Goal: Contribute content

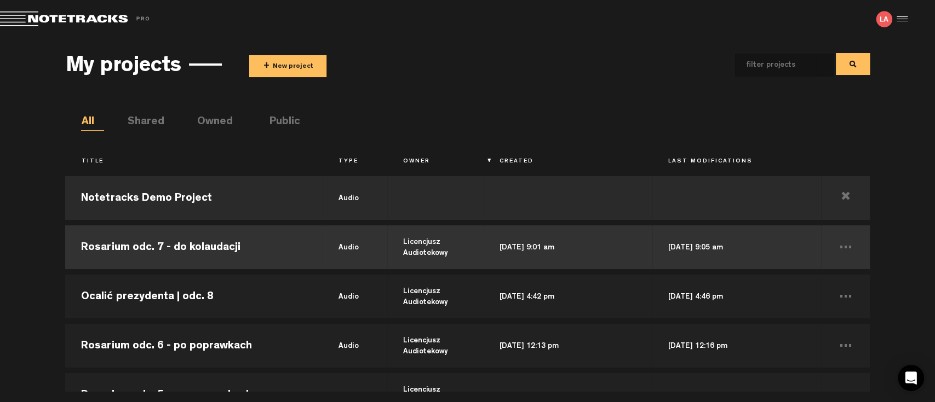
click at [164, 245] on td "Rosarium odc. 7 - do kolaudacji" at bounding box center [193, 247] width 257 height 49
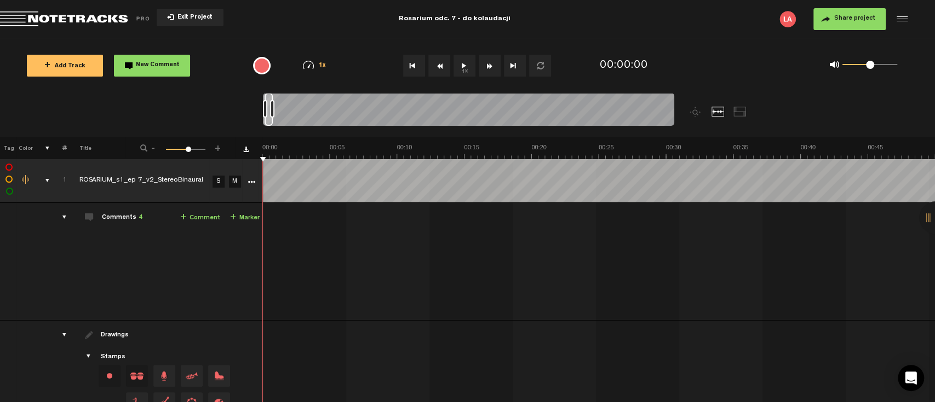
click at [462, 66] on button "1x" at bounding box center [464, 66] width 22 height 22
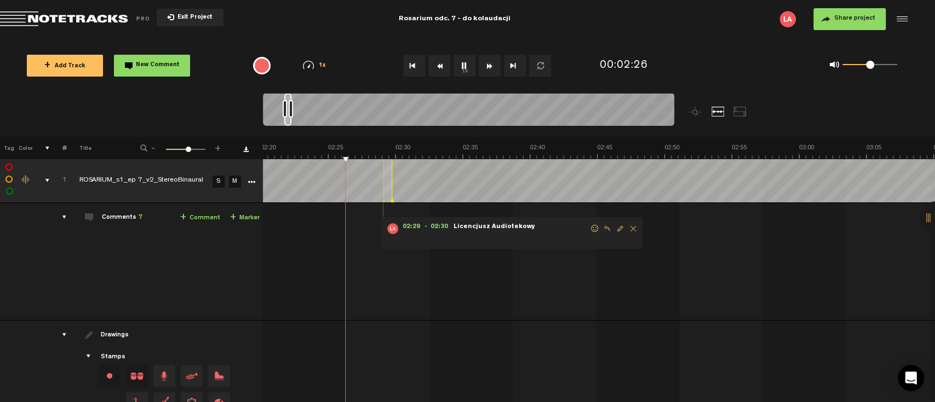
click at [632, 227] on span "Delete comment" at bounding box center [632, 229] width 13 height 8
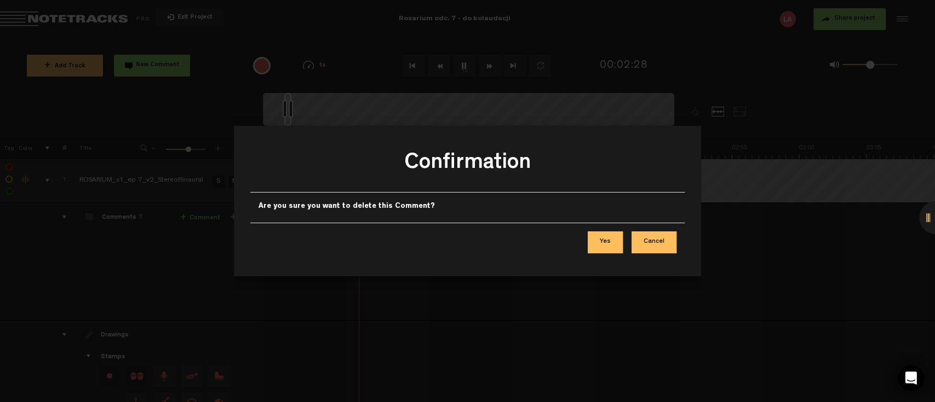
click at [609, 241] on button "Yes" at bounding box center [605, 243] width 35 height 22
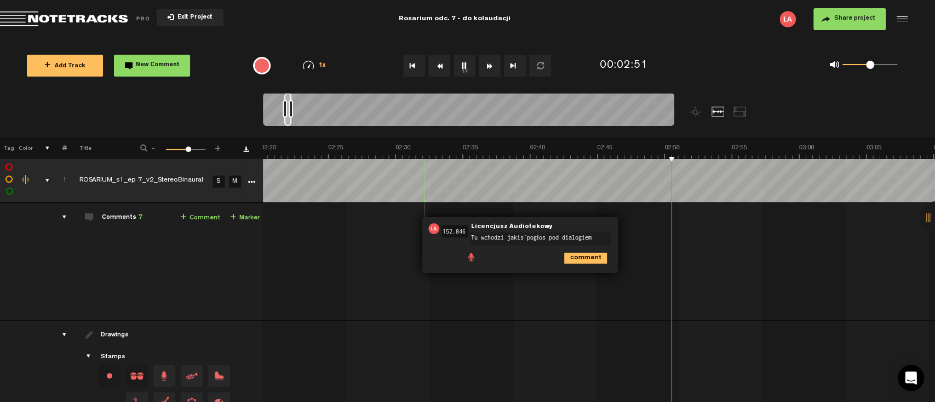
type textarea "Tu wchodzi jakiś pogłos pod dialogiem"
click at [583, 260] on icon "comment" at bounding box center [585, 258] width 43 height 11
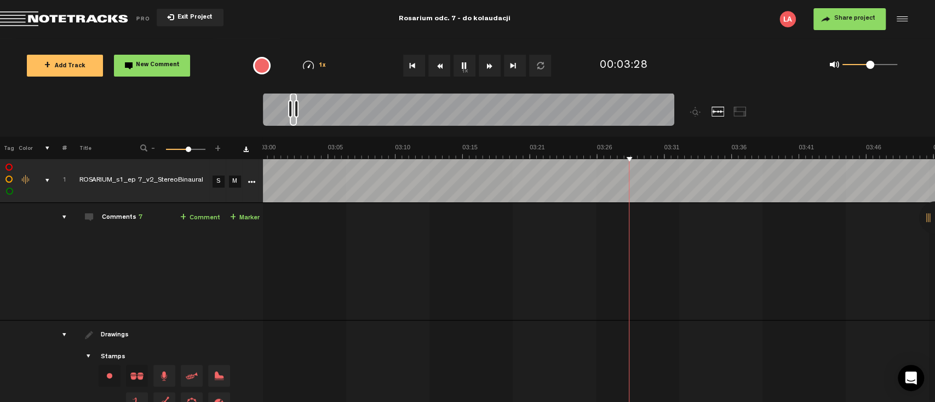
scroll to position [0, 2422]
click at [465, 66] on button "1x" at bounding box center [464, 66] width 22 height 22
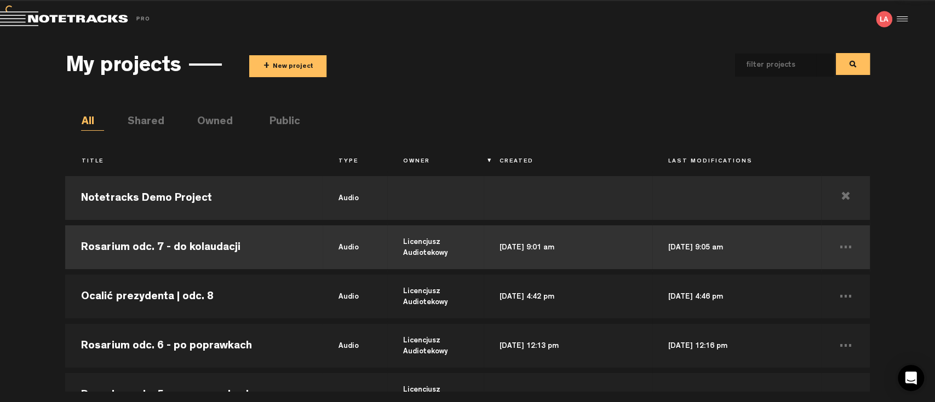
click at [226, 247] on td "Rosarium odc. 7 - do kolaudacji" at bounding box center [193, 247] width 257 height 49
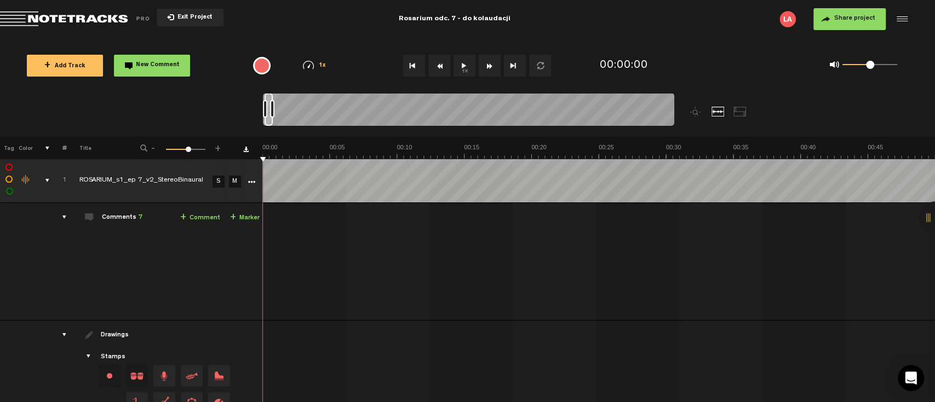
click at [463, 68] on button "1x" at bounding box center [464, 66] width 22 height 22
drag, startPoint x: 270, startPoint y: 106, endPoint x: 382, endPoint y: 109, distance: 111.2
click at [276, 109] on div at bounding box center [274, 109] width 4 height 18
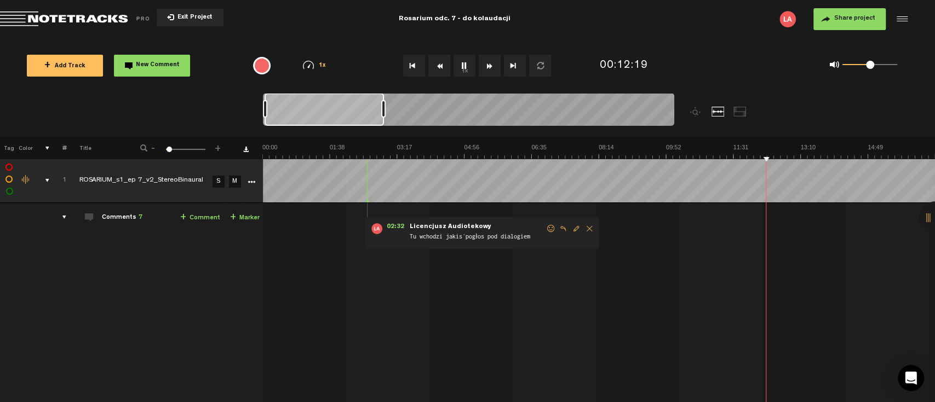
click at [467, 68] on button "1x" at bounding box center [464, 66] width 22 height 22
click at [460, 62] on button "1x" at bounding box center [464, 66] width 22 height 22
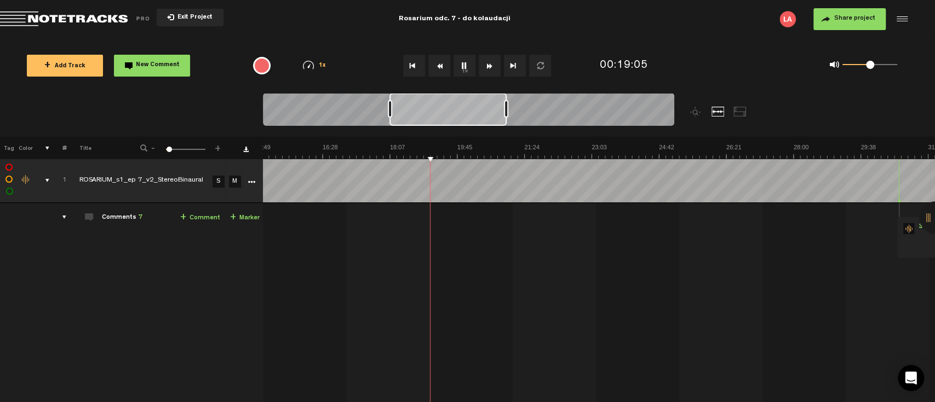
scroll to position [0, 712]
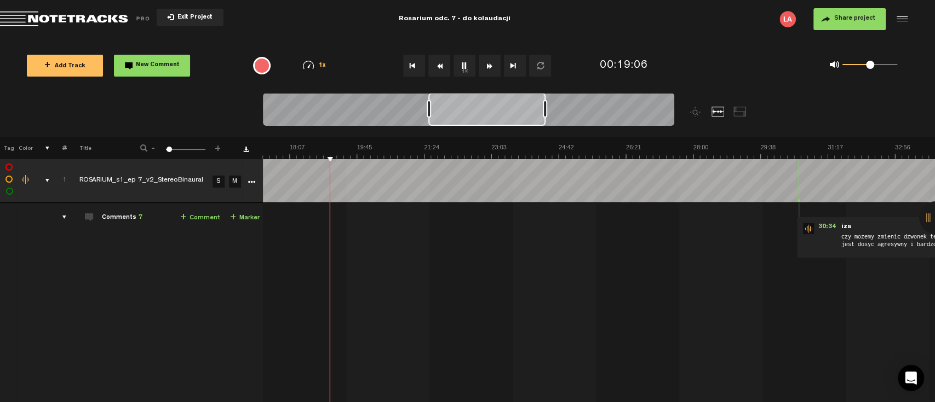
drag, startPoint x: 350, startPoint y: 116, endPoint x: 459, endPoint y: 117, distance: 109.0
click at [459, 117] on div at bounding box center [486, 109] width 117 height 33
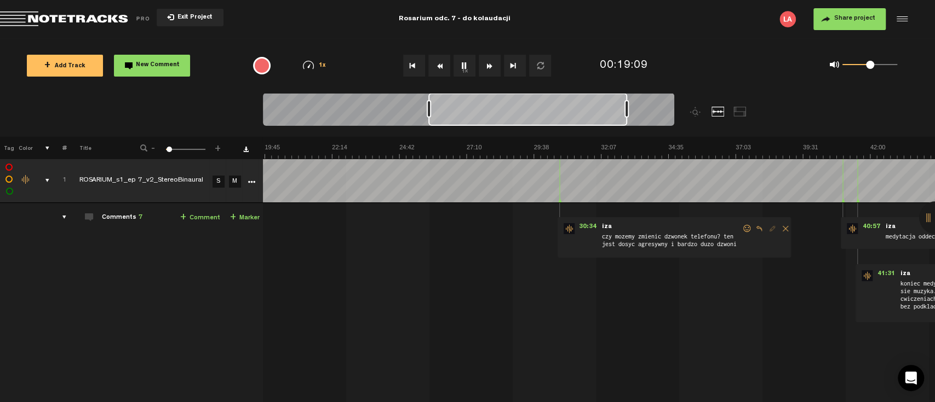
scroll to position [0, 267]
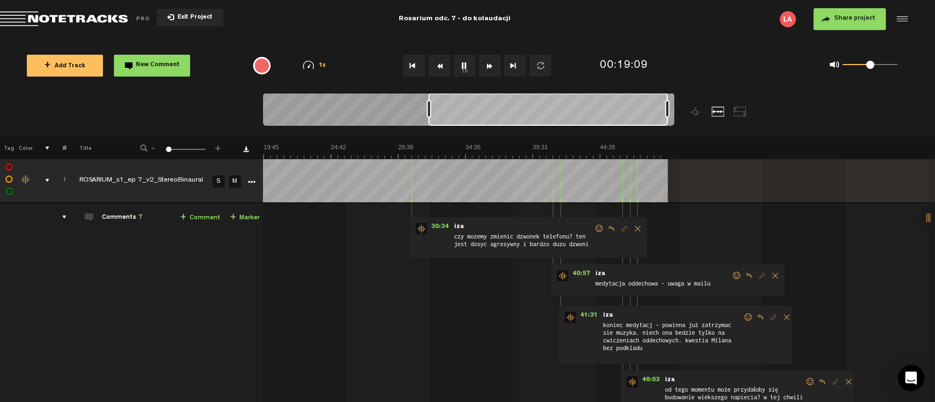
drag, startPoint x: 545, startPoint y: 110, endPoint x: 683, endPoint y: 113, distance: 137.5
click at [683, 113] on div at bounding box center [520, 115] width 514 height 44
click at [460, 68] on button "1x" at bounding box center [464, 66] width 22 height 22
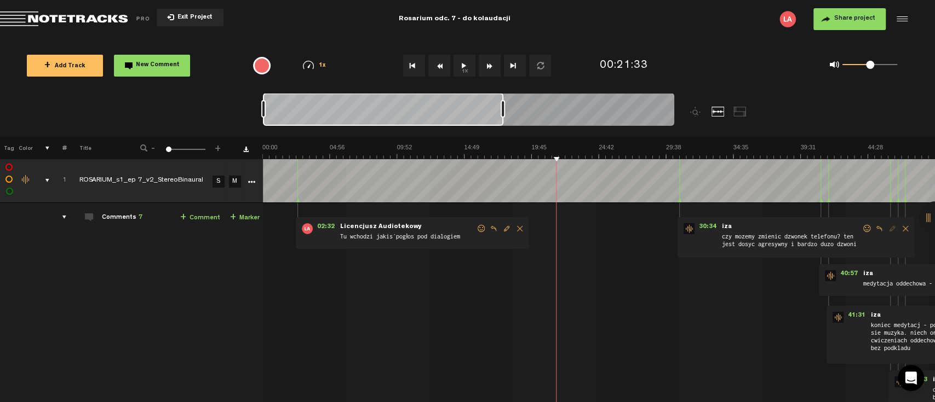
scroll to position [0, 0]
drag, startPoint x: 578, startPoint y: 106, endPoint x: 284, endPoint y: 108, distance: 294.0
click at [284, 108] on div at bounding box center [383, 109] width 240 height 33
drag, startPoint x: 330, startPoint y: 114, endPoint x: 293, endPoint y: 116, distance: 36.2
click at [293, 116] on div at bounding box center [382, 109] width 239 height 33
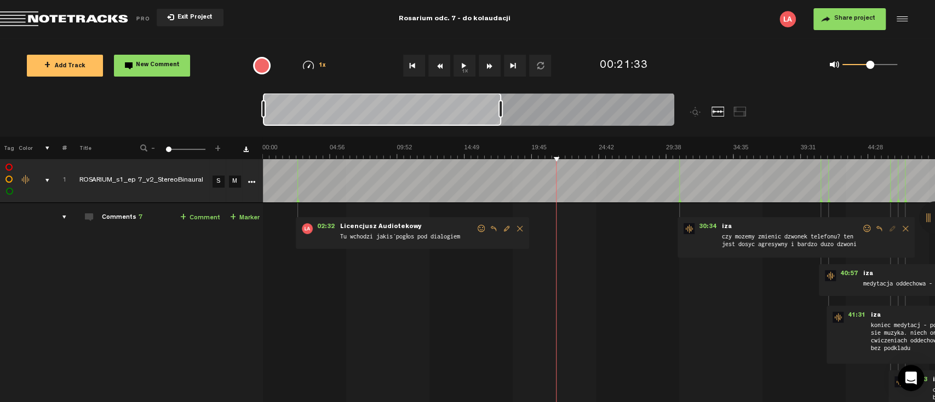
drag, startPoint x: 394, startPoint y: 119, endPoint x: 353, endPoint y: 119, distance: 41.1
click at [353, 119] on div at bounding box center [382, 109] width 238 height 33
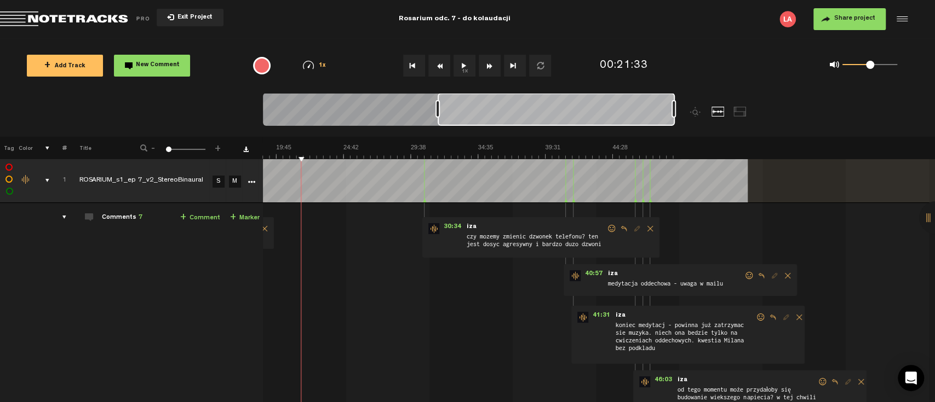
scroll to position [0, 281]
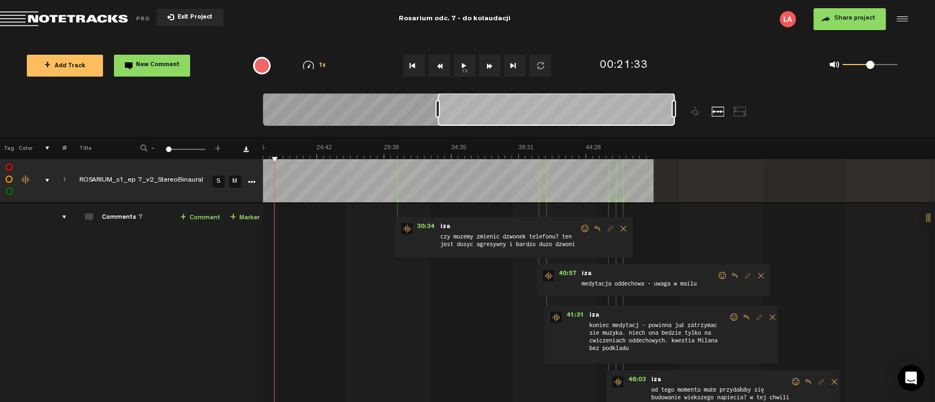
drag, startPoint x: 353, startPoint y: 120, endPoint x: 685, endPoint y: 112, distance: 331.9
click at [685, 112] on div at bounding box center [520, 115] width 514 height 44
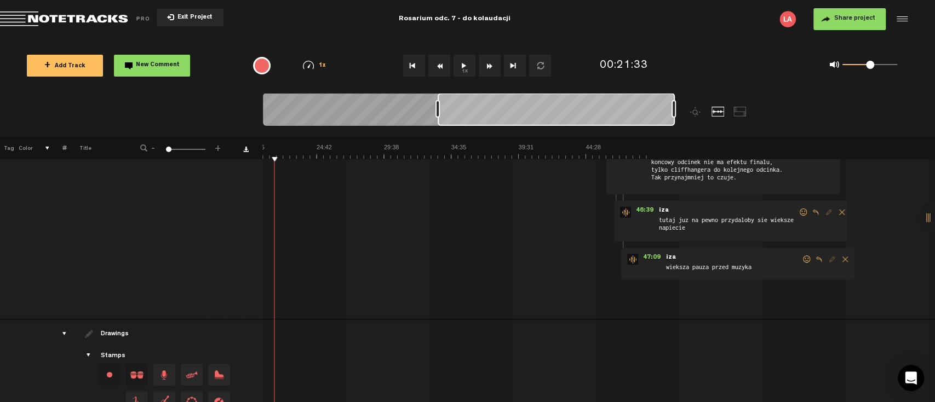
scroll to position [321, 0]
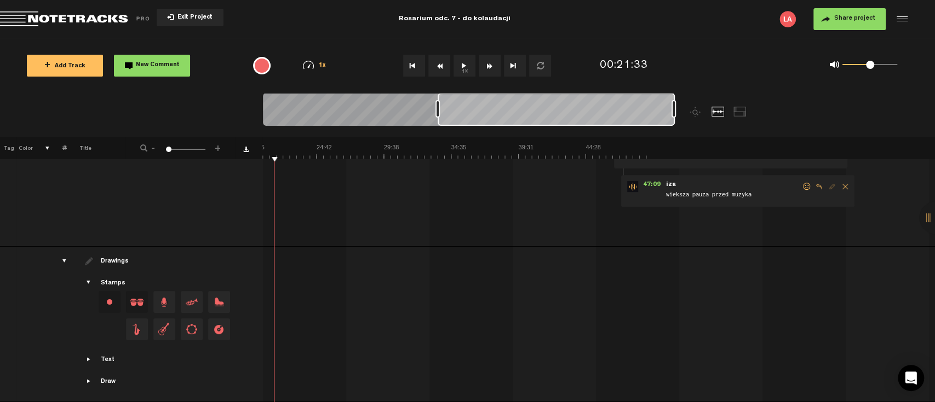
click at [617, 293] on div at bounding box center [318, 279] width 672 height 46
click at [467, 66] on button "1x" at bounding box center [464, 66] width 22 height 22
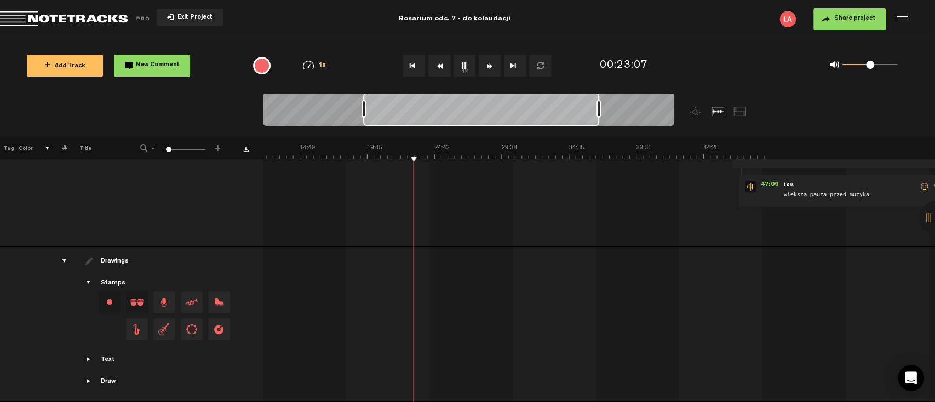
drag, startPoint x: 530, startPoint y: 115, endPoint x: 456, endPoint y: 118, distance: 74.0
click at [456, 118] on div at bounding box center [481, 109] width 236 height 33
click at [365, 154] on img at bounding box center [437, 150] width 672 height 15
click at [395, 156] on img at bounding box center [437, 150] width 672 height 15
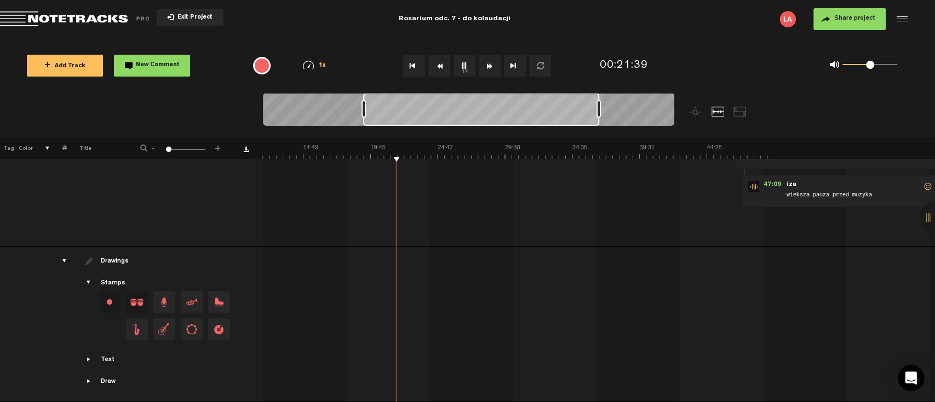
click at [417, 158] on img at bounding box center [437, 150] width 672 height 15
click at [433, 158] on img at bounding box center [437, 150] width 672 height 15
click at [453, 158] on img at bounding box center [437, 150] width 672 height 15
click at [441, 154] on img at bounding box center [437, 150] width 672 height 15
click at [349, 148] on img at bounding box center [437, 150] width 672 height 15
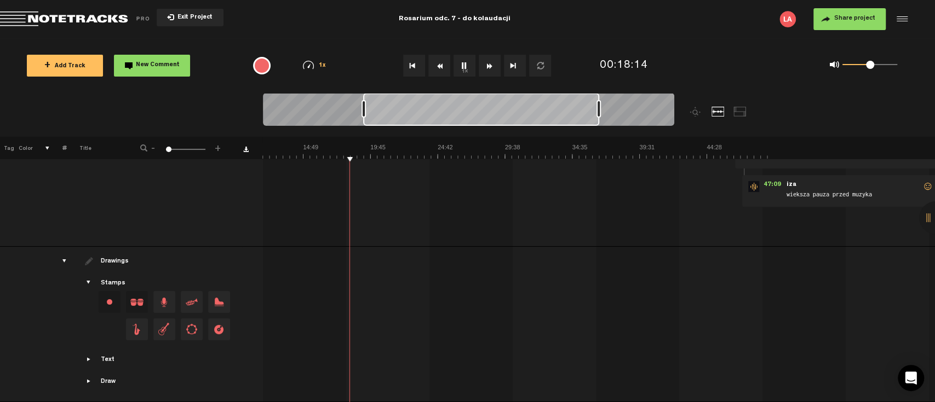
click at [372, 156] on img at bounding box center [437, 150] width 672 height 15
click at [385, 156] on img at bounding box center [437, 150] width 672 height 15
click at [394, 156] on img at bounding box center [437, 150] width 672 height 15
click at [404, 157] on img at bounding box center [437, 150] width 672 height 15
click at [417, 158] on img at bounding box center [437, 150] width 672 height 15
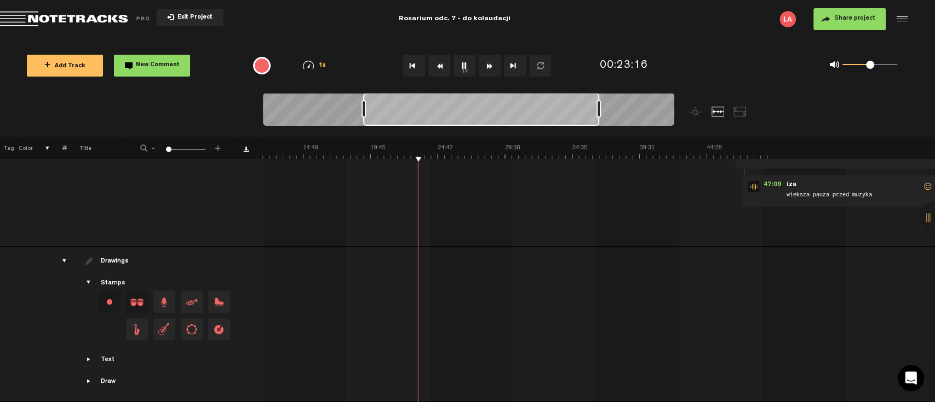
click at [411, 158] on img at bounding box center [437, 150] width 672 height 15
click at [399, 157] on img at bounding box center [437, 150] width 672 height 15
click at [416, 156] on img at bounding box center [437, 150] width 672 height 15
click at [426, 157] on img at bounding box center [437, 150] width 672 height 15
click at [464, 68] on button "1x" at bounding box center [464, 66] width 22 height 22
